Goal: Transaction & Acquisition: Obtain resource

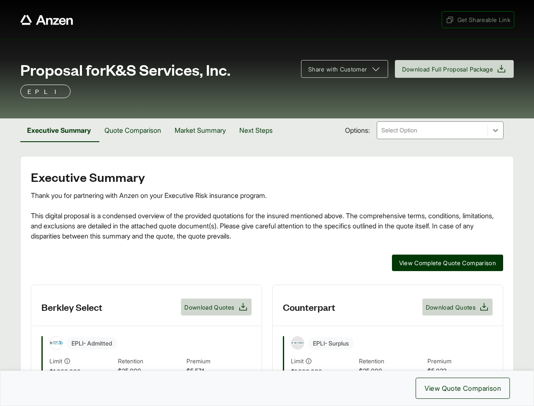
click at [477, 19] on span "Get Shareable Link" at bounding box center [478, 19] width 65 height 9
click at [340, 69] on span "Share with Customer" at bounding box center [337, 69] width 59 height 9
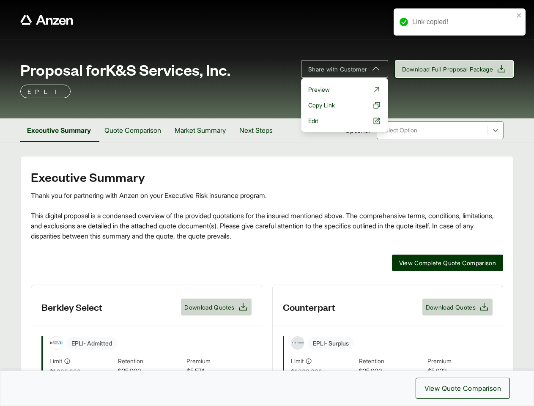
click at [452, 69] on span "Download Full Proposal Package" at bounding box center [447, 69] width 91 height 9
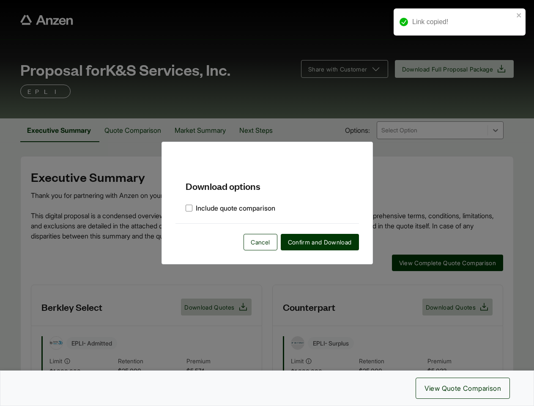
click at [60, 130] on div "Download options Include quote comparison Cancel Confirm and Download" at bounding box center [267, 203] width 534 height 406
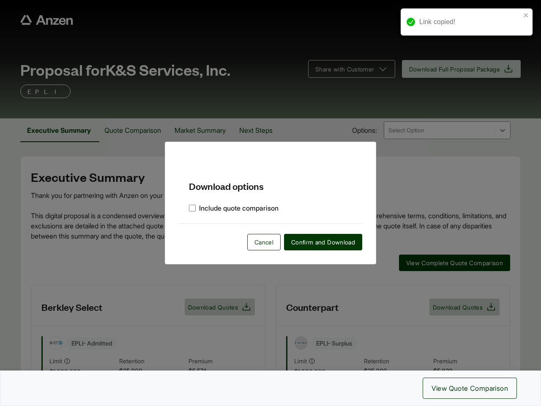
click at [136, 130] on div "Download options Include quote comparison Cancel Confirm and Download" at bounding box center [270, 203] width 541 height 406
click at [206, 130] on div "Download options Include quote comparison Cancel Confirm and Download" at bounding box center [270, 203] width 541 height 406
click at [263, 130] on div "Download options Include quote comparison Cancel Confirm and Download" at bounding box center [270, 203] width 541 height 406
click at [446, 263] on div "Download options Include quote comparison Cancel Confirm and Download" at bounding box center [270, 203] width 541 height 406
click at [267, 345] on div "Download options Include quote comparison Cancel Confirm and Download" at bounding box center [270, 203] width 541 height 406
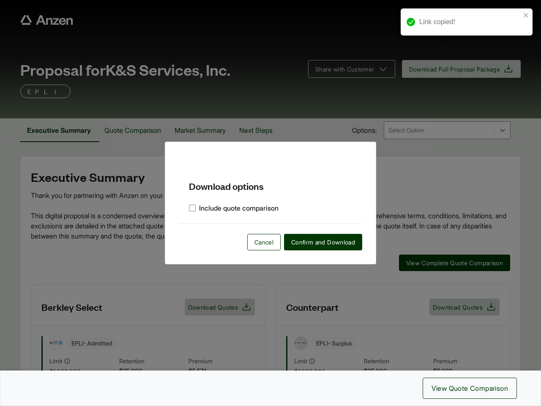
click at [216, 307] on div "Download options Include quote comparison Cancel Confirm and Download" at bounding box center [270, 203] width 541 height 406
